Goal: Navigation & Orientation: Understand site structure

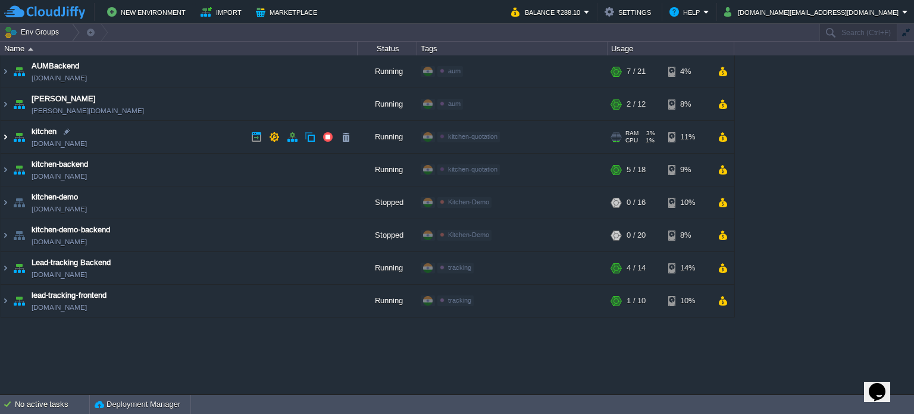
click at [3, 134] on img at bounding box center [6, 137] width 10 height 32
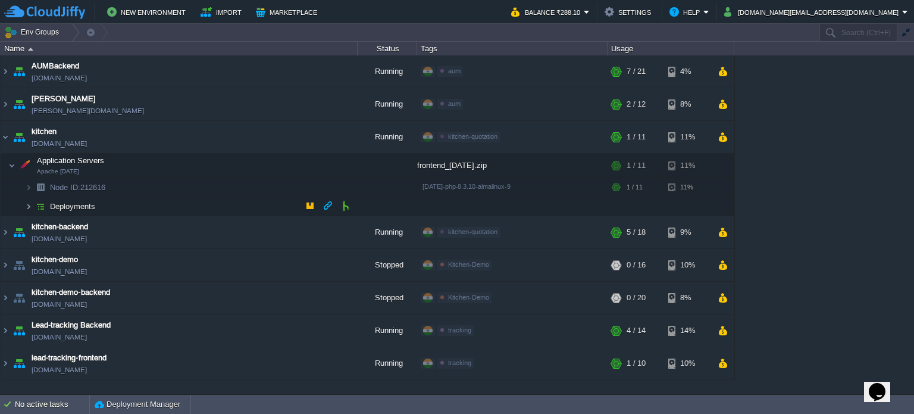
click at [28, 205] on img at bounding box center [28, 206] width 7 height 18
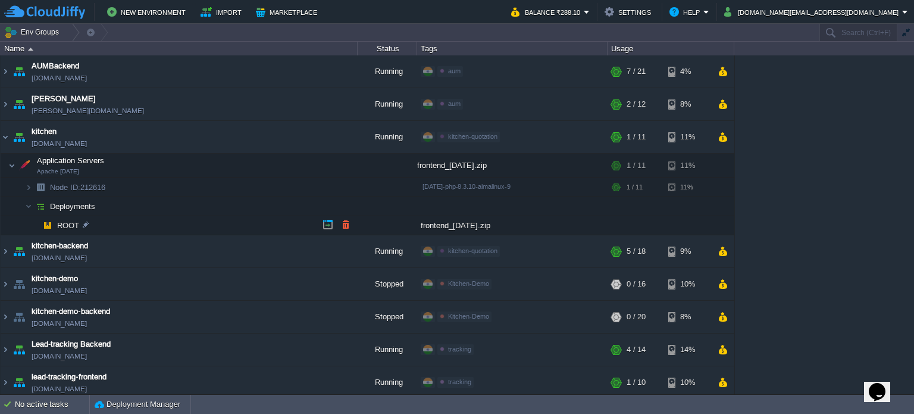
click at [60, 223] on span "ROOT" at bounding box center [68, 225] width 25 height 10
click at [48, 226] on img at bounding box center [47, 225] width 17 height 18
click at [87, 185] on span "Node ID: 212616" at bounding box center [78, 187] width 58 height 10
click at [29, 187] on img at bounding box center [28, 187] width 7 height 18
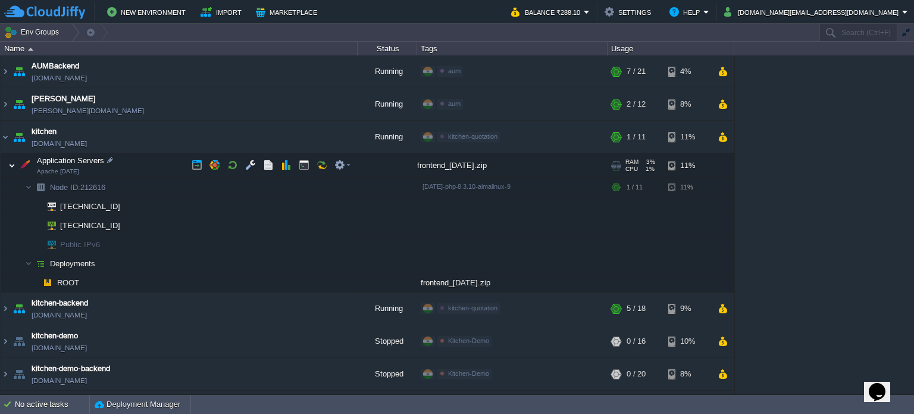
click at [13, 164] on img at bounding box center [11, 166] width 7 height 24
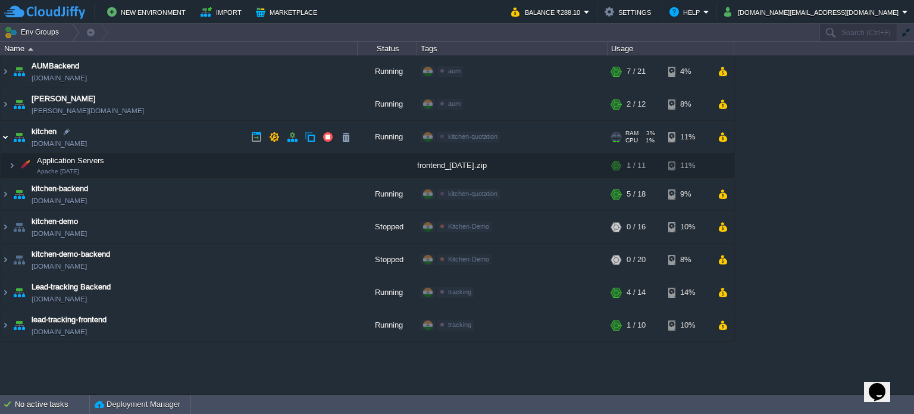
click at [7, 136] on img at bounding box center [6, 137] width 10 height 32
